Goal: Task Accomplishment & Management: Use online tool/utility

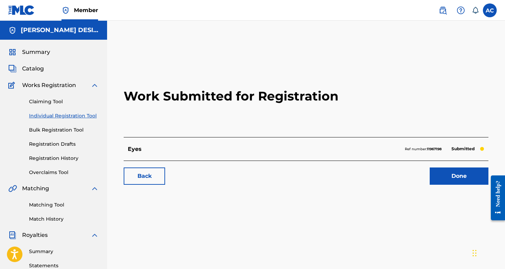
scroll to position [0, 2]
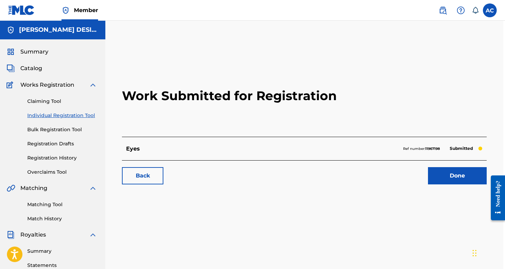
click at [54, 101] on link "Claiming Tool" at bounding box center [62, 101] width 70 height 7
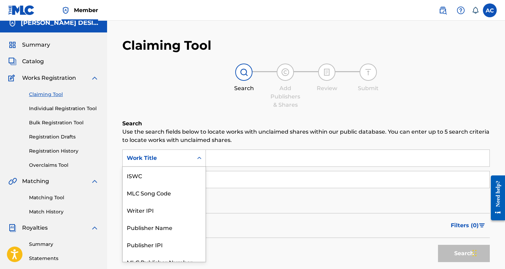
click at [171, 167] on div "Work Title selected, 7 of 7. 7 results available. Use Up and Down to choose opt…" at bounding box center [164, 158] width 84 height 17
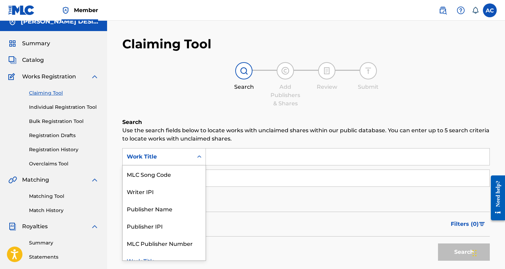
scroll to position [9, 0]
click at [233, 180] on input "Search Form" at bounding box center [348, 178] width 284 height 17
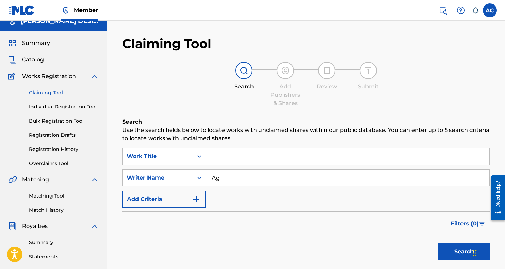
type input "A"
type input "Anna Childs"
click at [450, 253] on button "Search" at bounding box center [464, 251] width 52 height 17
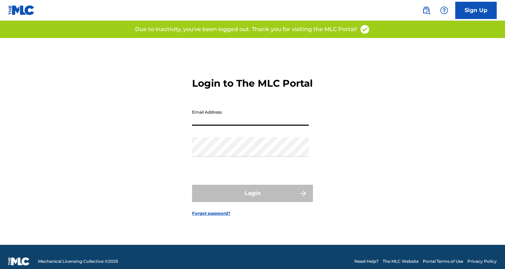
scroll to position [5, 0]
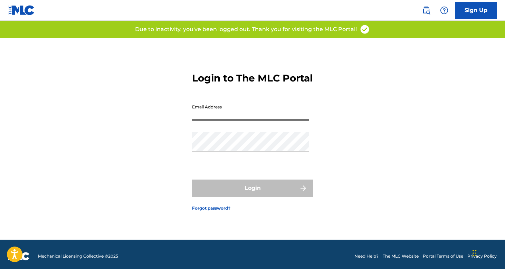
type input "[EMAIL_ADDRESS][DOMAIN_NAME]"
click at [253, 194] on button "Login" at bounding box center [252, 188] width 121 height 17
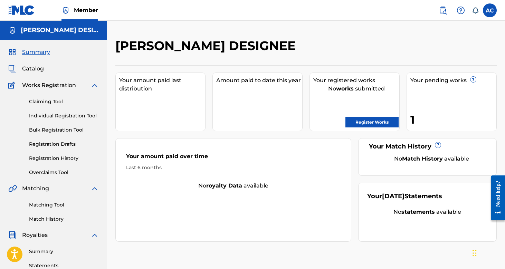
scroll to position [29, 0]
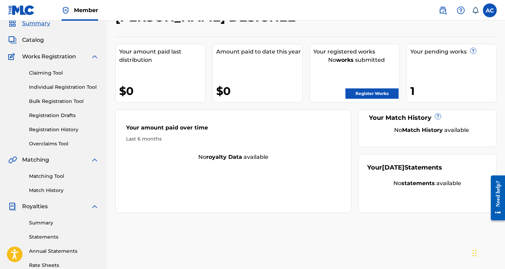
click at [50, 73] on link "Claiming Tool" at bounding box center [64, 72] width 70 height 7
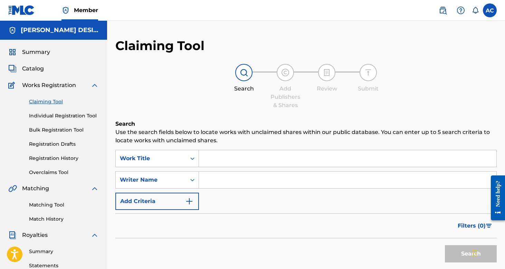
click at [213, 182] on input "Search Form" at bounding box center [348, 180] width 298 height 17
type input "Anna Childs"
click at [464, 252] on button "Search" at bounding box center [471, 253] width 52 height 17
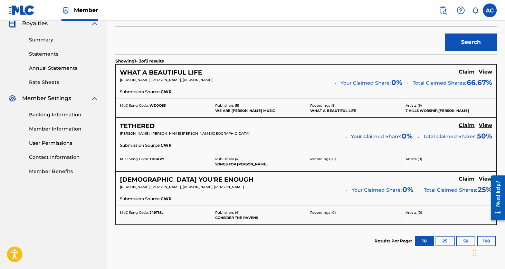
scroll to position [214, 0]
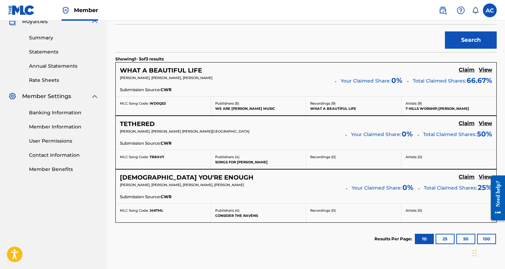
click at [469, 68] on h5 "Claim" at bounding box center [467, 70] width 16 height 7
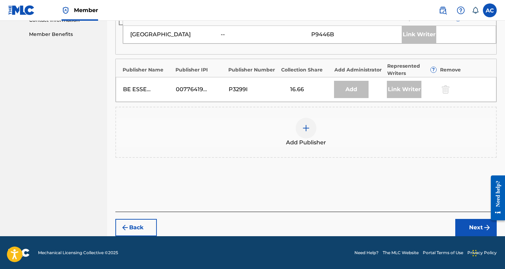
scroll to position [349, 0]
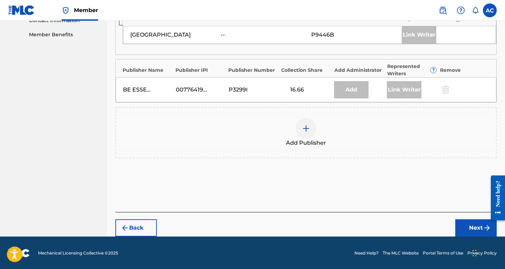
click at [463, 224] on button "Next" at bounding box center [476, 228] width 41 height 17
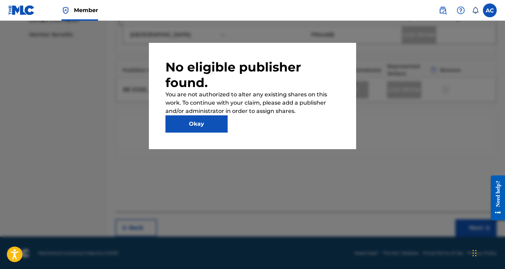
click at [216, 128] on button "Okay" at bounding box center [197, 123] width 62 height 17
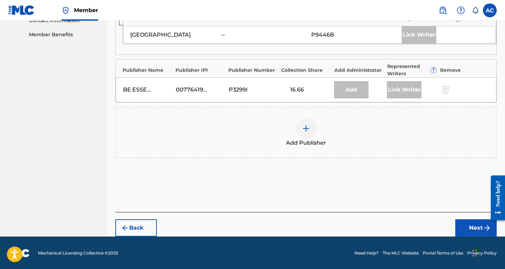
click at [307, 129] on img at bounding box center [306, 128] width 8 height 8
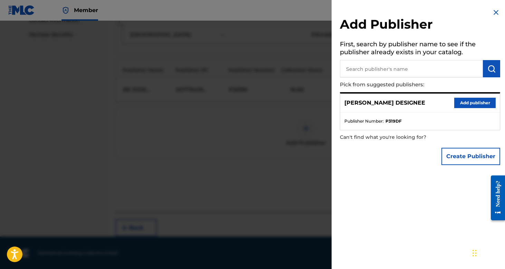
click at [471, 99] on button "Add publisher" at bounding box center [475, 103] width 41 height 10
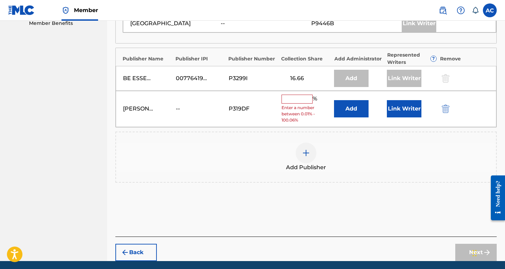
scroll to position [371, 0]
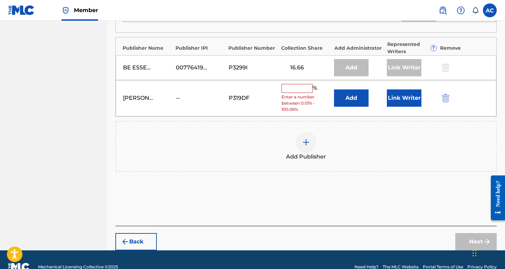
click at [295, 92] on div "% Enter a number between 0.01% - 100.06%" at bounding box center [306, 98] width 49 height 29
click at [291, 84] on input "text" at bounding box center [297, 88] width 31 height 9
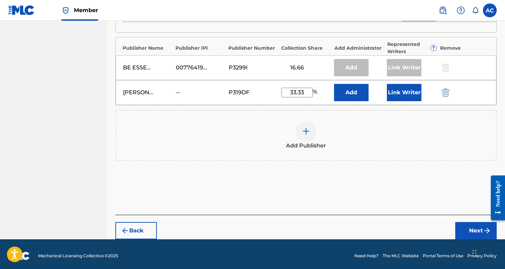
type input "33.33"
click at [358, 91] on button "Add" at bounding box center [351, 92] width 35 height 17
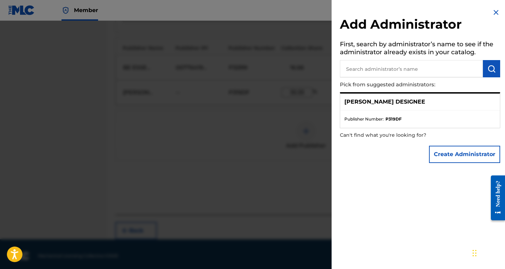
click at [495, 10] on img at bounding box center [496, 12] width 8 height 8
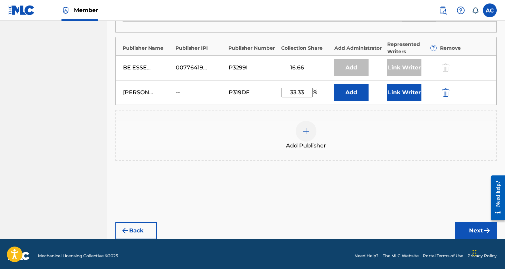
scroll to position [369, 0]
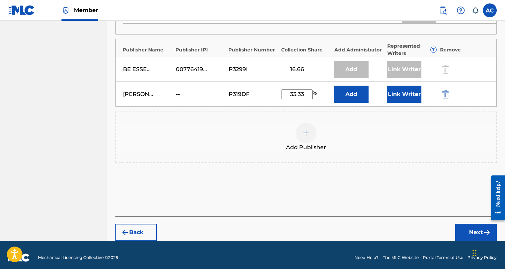
click at [475, 230] on button "Next" at bounding box center [476, 232] width 41 height 17
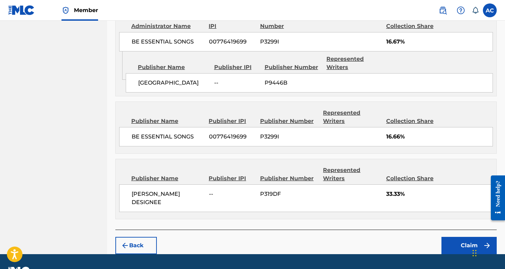
scroll to position [409, 0]
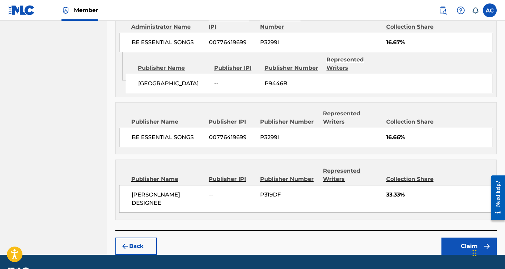
click at [469, 238] on button "Claim" at bounding box center [469, 246] width 55 height 17
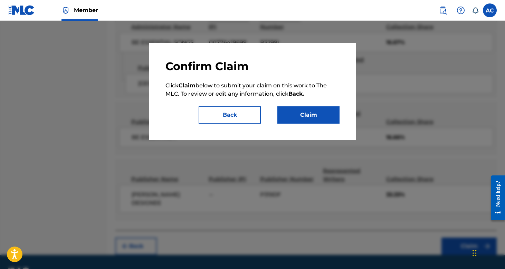
click at [300, 115] on button "Claim" at bounding box center [309, 114] width 62 height 17
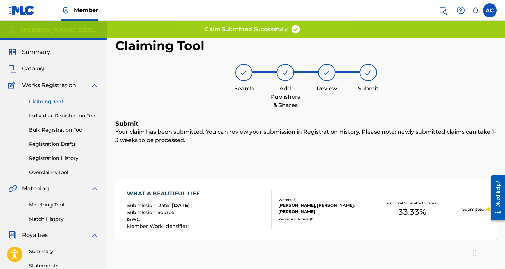
scroll to position [0, 0]
click at [45, 104] on link "Claiming Tool" at bounding box center [64, 101] width 70 height 7
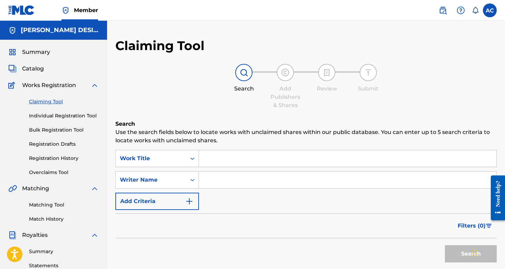
click at [220, 192] on div "SearchWithCriteriadcda0286-59da-4cc4-badc-c3f027908c3f Work Title SearchWithCri…" at bounding box center [306, 180] width 382 height 60
click at [220, 185] on input "Search Form" at bounding box center [348, 180] width 298 height 17
type input "Anna Childs"
click at [471, 254] on button "Search" at bounding box center [471, 253] width 52 height 17
click at [456, 250] on button "Search" at bounding box center [471, 253] width 52 height 17
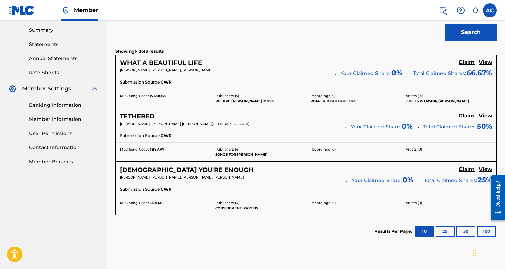
scroll to position [223, 0]
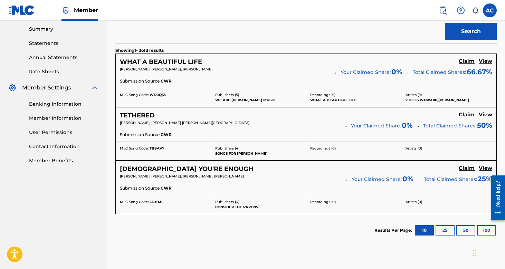
click at [466, 65] on h5 "Claim" at bounding box center [467, 61] width 16 height 7
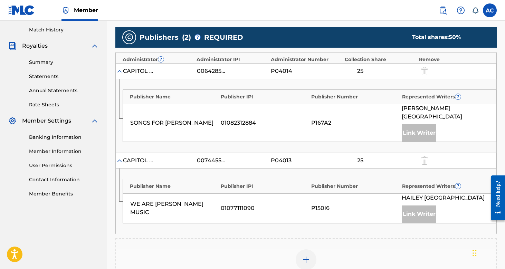
scroll to position [202, 0]
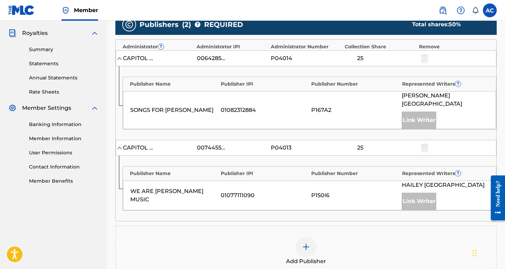
click at [313, 237] on div at bounding box center [306, 247] width 21 height 21
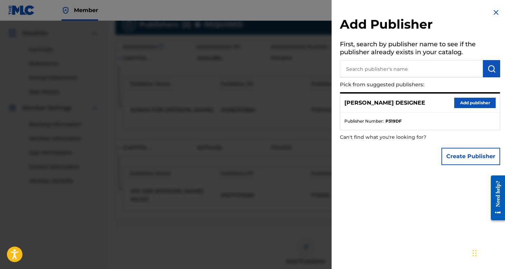
click at [471, 105] on button "Add publisher" at bounding box center [475, 103] width 41 height 10
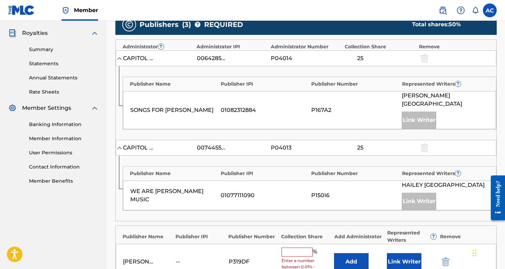
click at [295, 248] on input "text" at bounding box center [297, 252] width 31 height 9
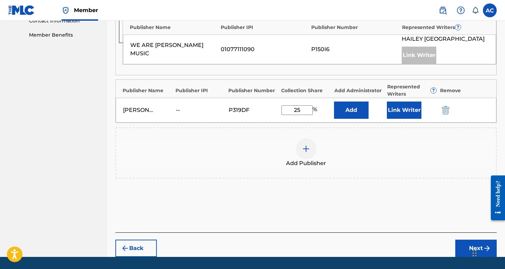
type input "25"
click at [469, 240] on button "Next" at bounding box center [476, 248] width 41 height 17
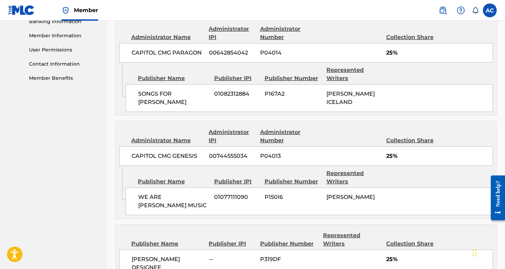
scroll to position [355, 0]
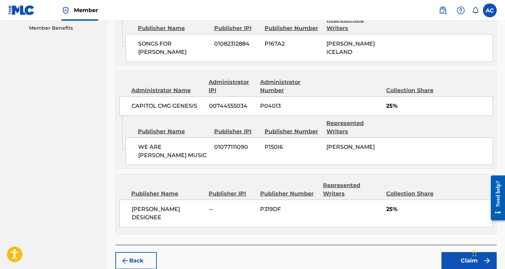
click at [457, 252] on button "Claim" at bounding box center [469, 260] width 55 height 17
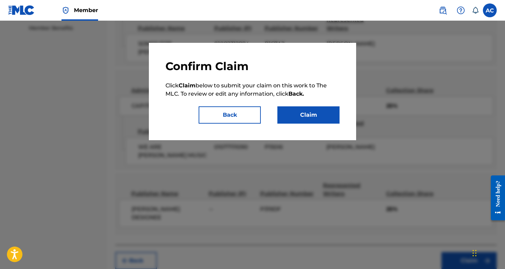
click at [316, 116] on button "Claim" at bounding box center [309, 114] width 62 height 17
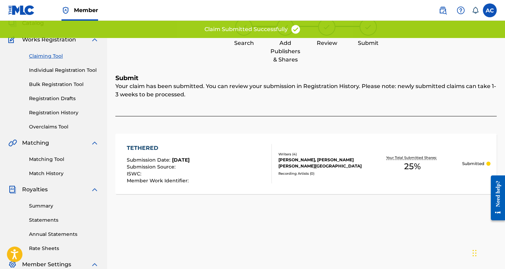
scroll to position [40, 0]
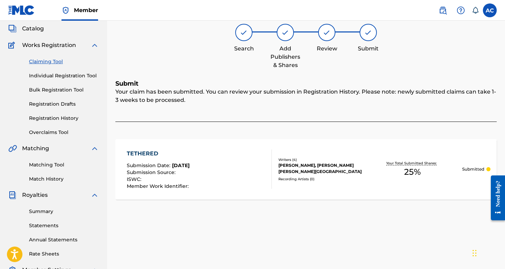
click at [50, 60] on link "Claiming Tool" at bounding box center [64, 61] width 70 height 7
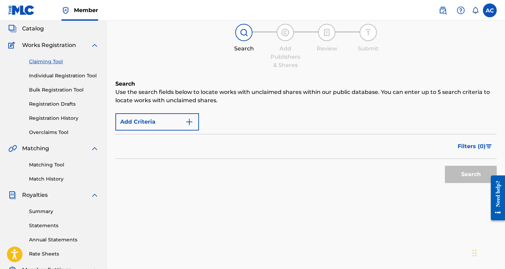
scroll to position [0, 0]
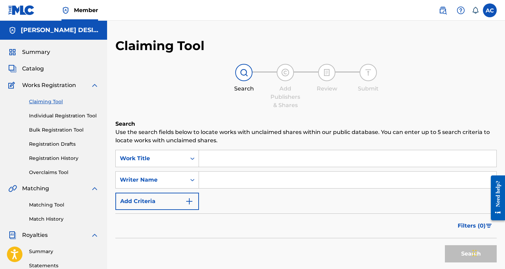
click at [227, 174] on input "Search Form" at bounding box center [348, 180] width 298 height 17
type input "Anna Childs"
click at [460, 251] on button "Search" at bounding box center [471, 253] width 52 height 17
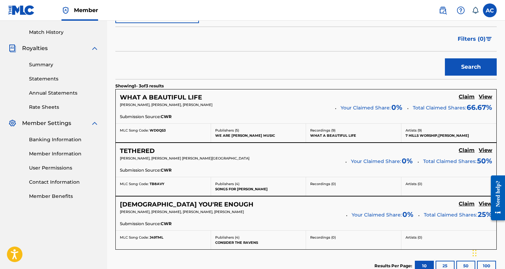
scroll to position [191, 0]
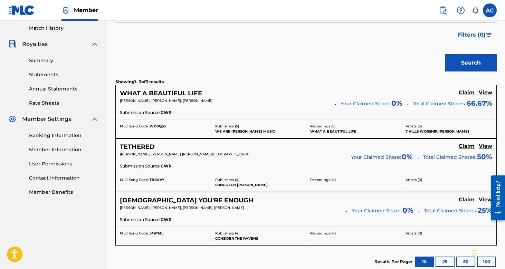
click at [467, 96] on h5 "Claim" at bounding box center [467, 93] width 16 height 7
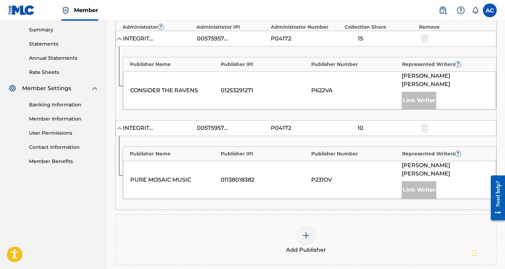
scroll to position [223, 0]
click at [119, 124] on img at bounding box center [119, 127] width 7 height 7
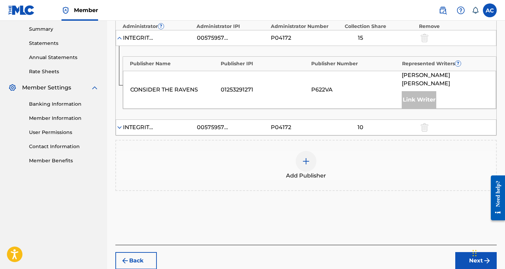
click at [119, 124] on img at bounding box center [119, 127] width 7 height 7
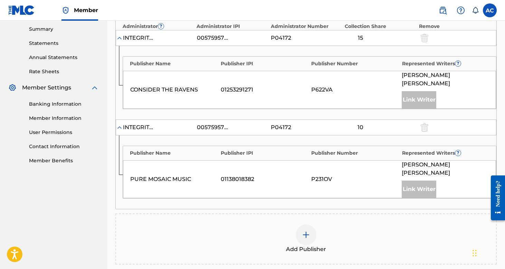
click at [307, 231] on img at bounding box center [306, 235] width 8 height 8
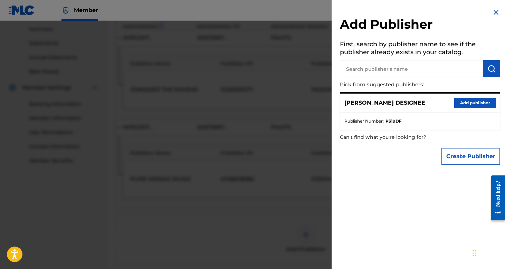
click at [481, 104] on button "Add publisher" at bounding box center [475, 103] width 41 height 10
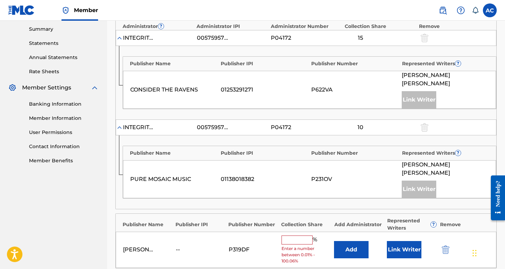
click at [305, 236] on input "text" at bounding box center [297, 240] width 31 height 9
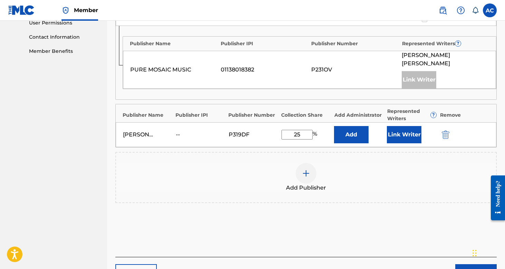
scroll to position [337, 0]
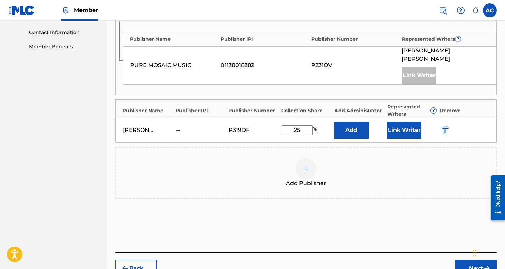
type input "25"
click at [468, 260] on button "Next" at bounding box center [476, 268] width 41 height 17
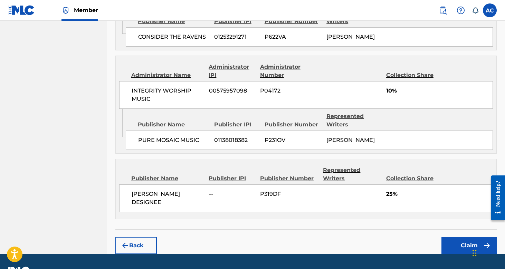
click at [461, 237] on button "Claim" at bounding box center [469, 245] width 55 height 17
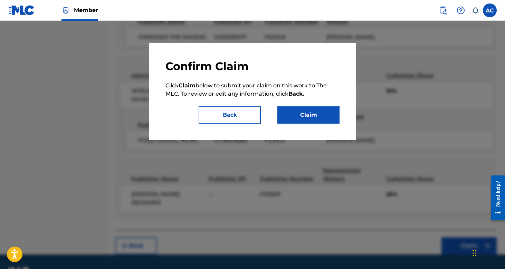
click at [306, 120] on button "Claim" at bounding box center [309, 114] width 62 height 17
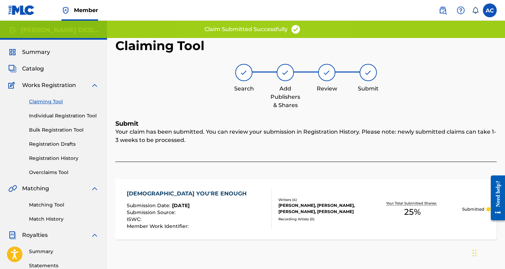
scroll to position [0, 0]
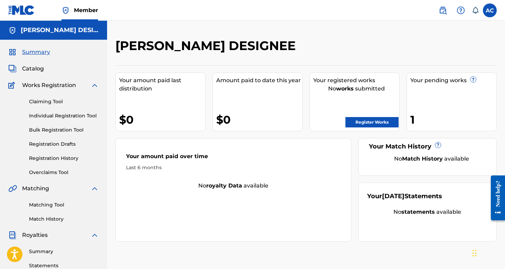
click at [61, 101] on link "Claiming Tool" at bounding box center [64, 101] width 70 height 7
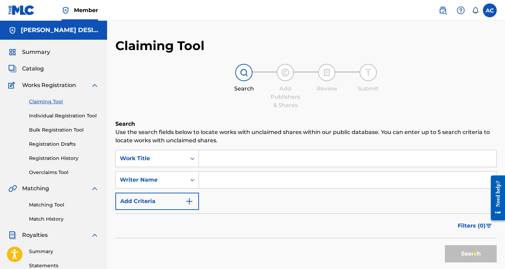
click at [230, 187] on input "Search Form" at bounding box center [348, 180] width 298 height 17
click at [471, 254] on button "Search" at bounding box center [471, 253] width 52 height 17
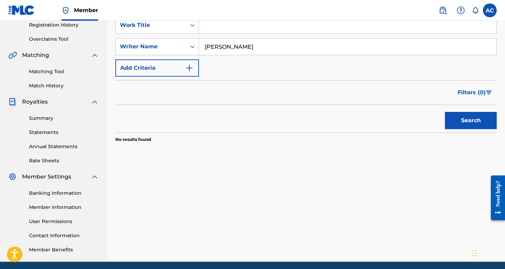
scroll to position [140, 0]
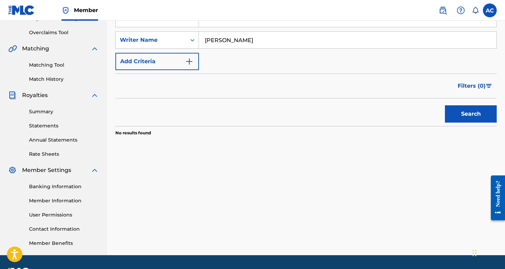
click at [461, 116] on button "Search" at bounding box center [471, 113] width 52 height 17
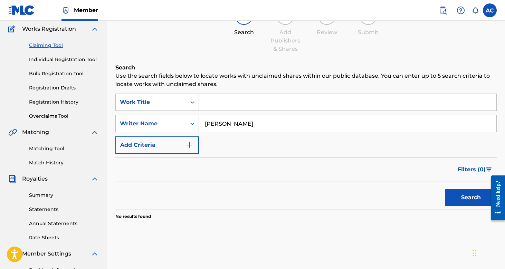
scroll to position [55, 0]
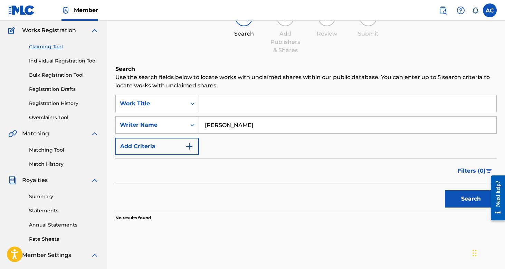
click at [257, 124] on input "[PERSON_NAME]" at bounding box center [348, 125] width 298 height 17
type input "CHILDS [PERSON_NAME]"
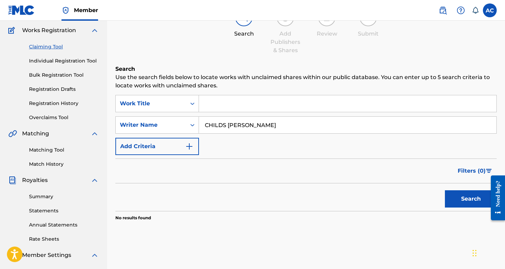
click at [475, 194] on button "Search" at bounding box center [471, 198] width 52 height 17
click at [319, 118] on input "CHILDS [PERSON_NAME]" at bounding box center [348, 125] width 298 height 17
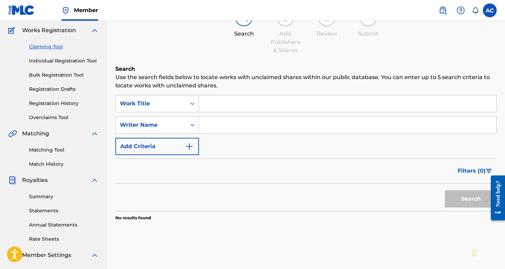
click at [299, 105] on input "Search Form" at bounding box center [348, 103] width 298 height 17
type input "A"
type input "G"
type input "W"
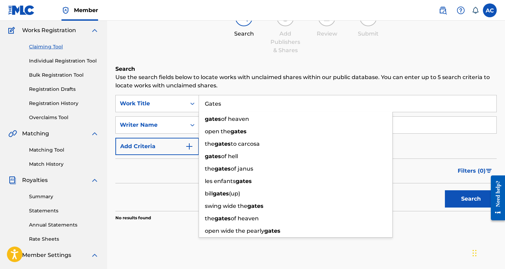
type input "Gates"
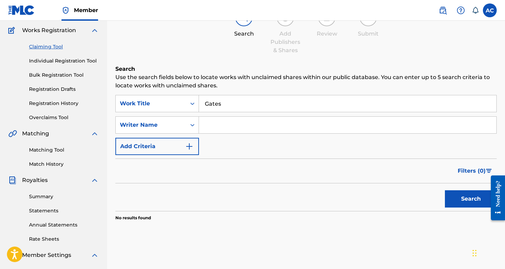
click at [185, 41] on div "Search Add Publishers & Shares Review Submit" at bounding box center [306, 32] width 382 height 46
click at [231, 104] on input "Gates" at bounding box center [348, 103] width 298 height 17
click at [45, 209] on link "Statements" at bounding box center [64, 210] width 70 height 7
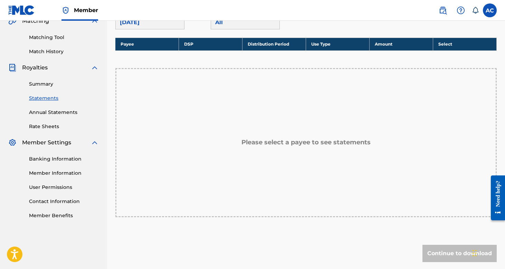
scroll to position [199, 0]
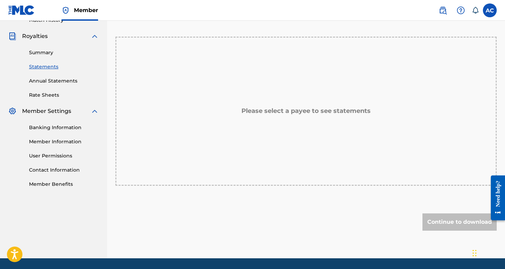
click at [353, 124] on div "Please select a payee to see statements" at bounding box center [306, 111] width 382 height 149
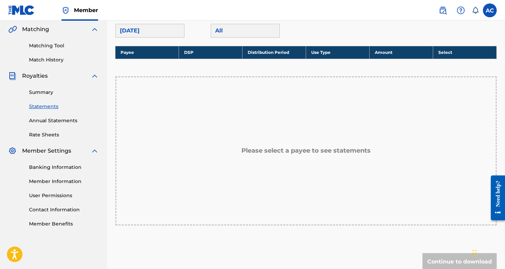
scroll to position [143, 0]
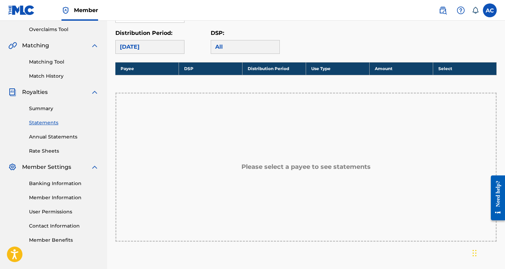
click at [325, 150] on div "Please select a payee to see statements" at bounding box center [306, 167] width 382 height 149
click at [246, 101] on div "Please select a payee to see statements" at bounding box center [306, 167] width 382 height 149
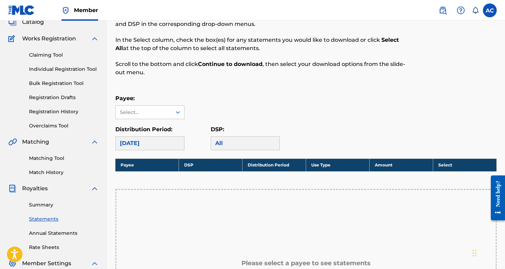
scroll to position [44, 0]
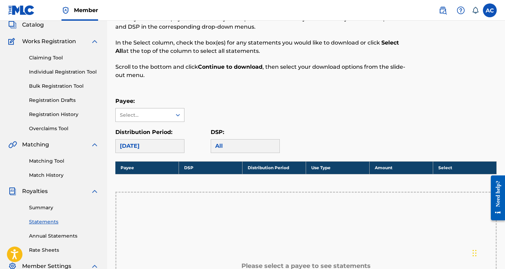
click at [162, 110] on div "Select..." at bounding box center [144, 115] width 56 height 13
click at [202, 92] on div "Royalty Statements Select your desired payee from the Payee drop-down menu. The…" at bounding box center [306, 204] width 382 height 420
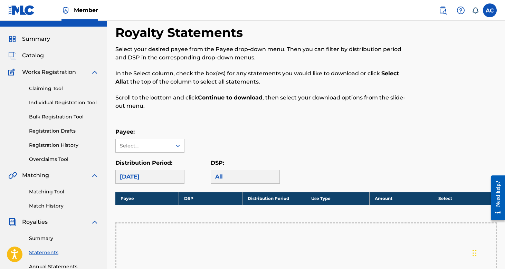
scroll to position [13, 0]
click at [61, 159] on link "Overclaims Tool" at bounding box center [64, 159] width 70 height 7
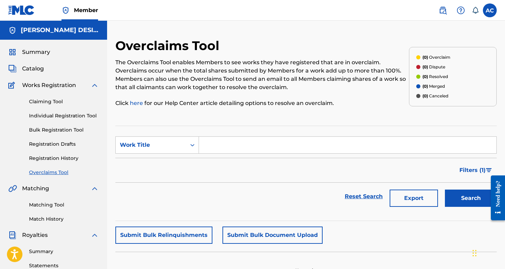
click at [56, 103] on link "Claiming Tool" at bounding box center [64, 101] width 70 height 7
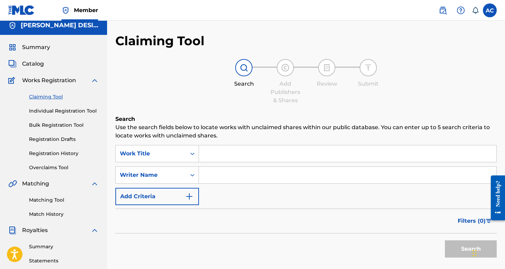
scroll to position [6, 0]
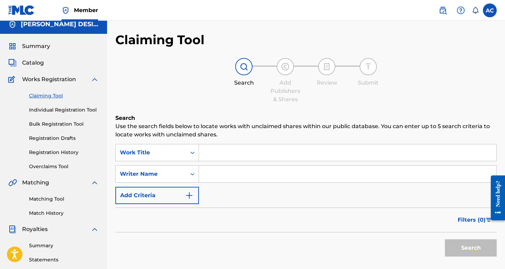
click at [40, 67] on div "Summary Catalog Works Registration Claiming Tool Individual Registration Tool B…" at bounding box center [53, 212] width 107 height 356
click at [37, 63] on span "Catalog" at bounding box center [33, 63] width 22 height 8
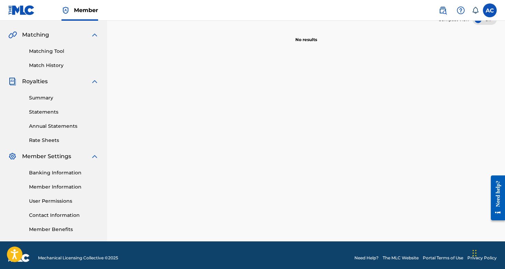
scroll to position [152, 0]
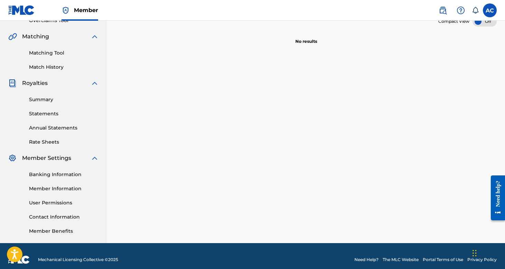
click at [44, 115] on link "Statements" at bounding box center [64, 113] width 70 height 7
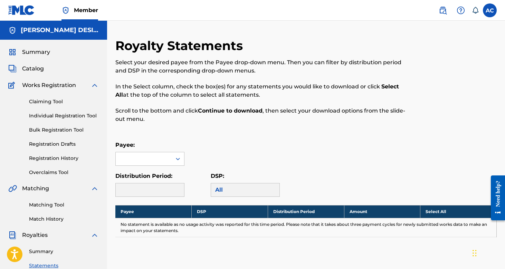
scroll to position [0, 0]
